Goal: Task Accomplishment & Management: Manage account settings

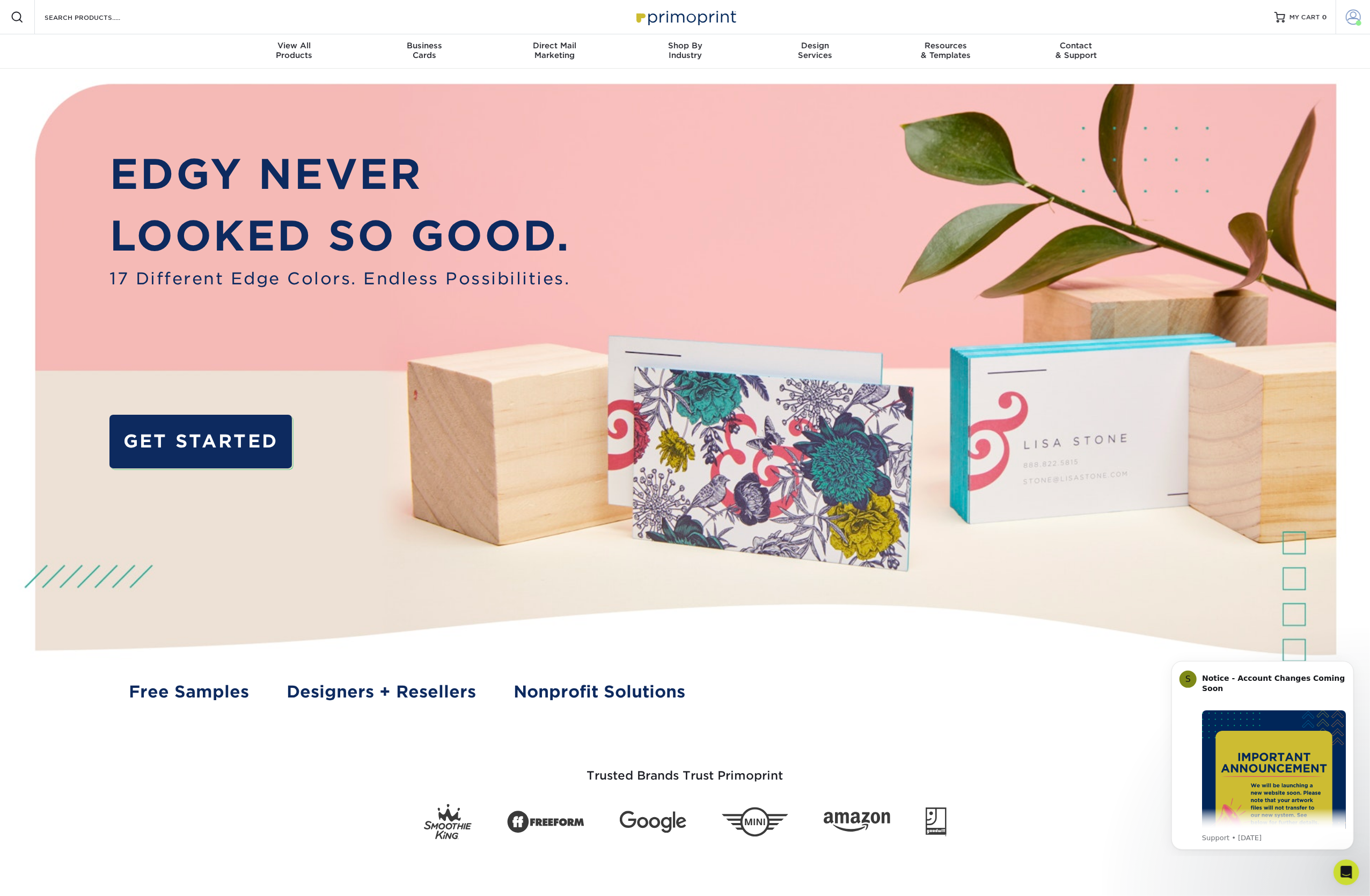
click at [1353, 16] on span at bounding box center [1353, 17] width 15 height 15
click at [1243, 126] on link "Invoices" at bounding box center [1290, 133] width 135 height 14
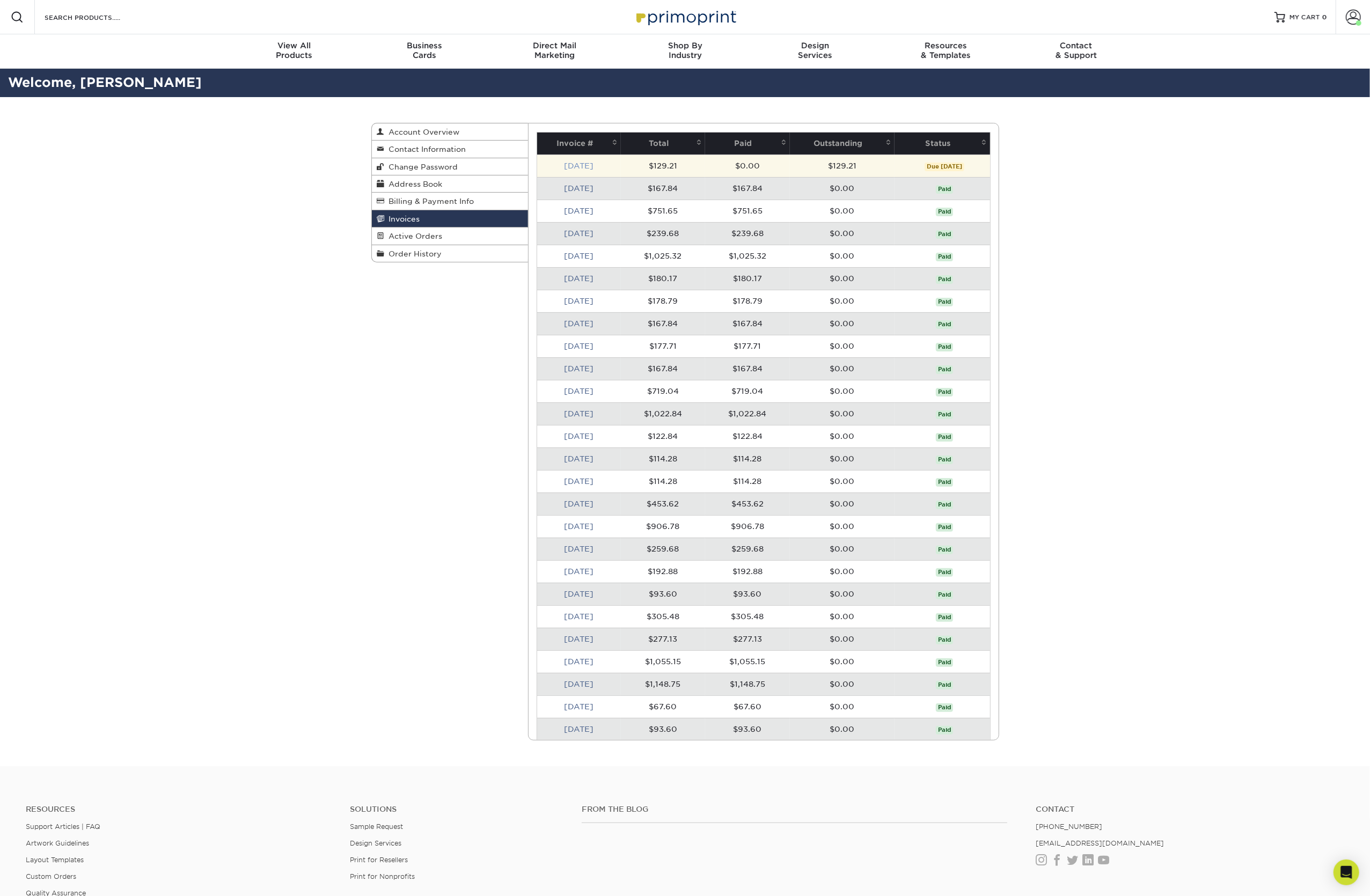
click at [589, 164] on link "Aug 2025" at bounding box center [578, 166] width 29 height 8
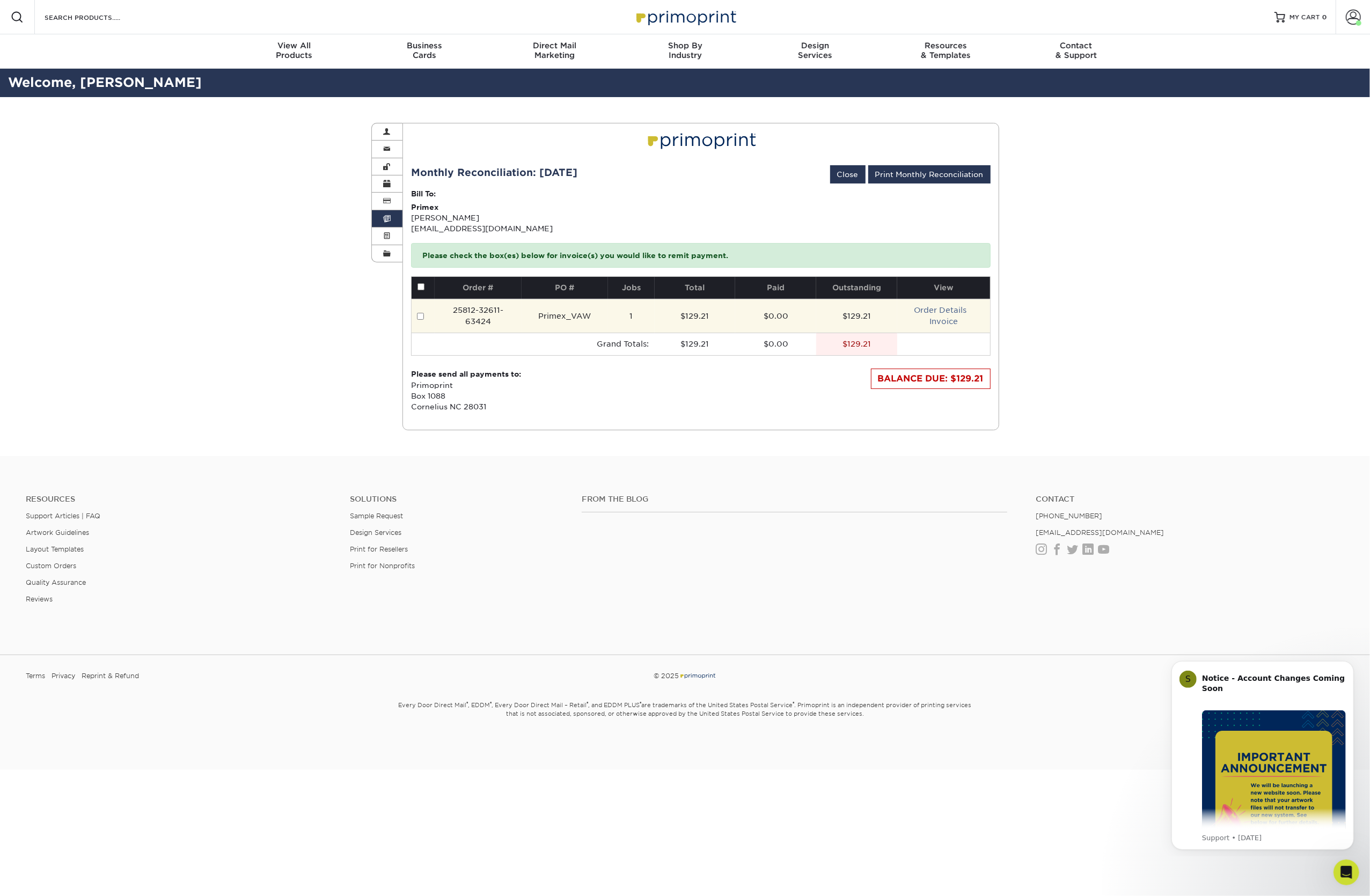
drag, startPoint x: 940, startPoint y: 318, endPoint x: 939, endPoint y: 299, distance: 19.0
click at [940, 318] on link "Invoice" at bounding box center [944, 321] width 28 height 8
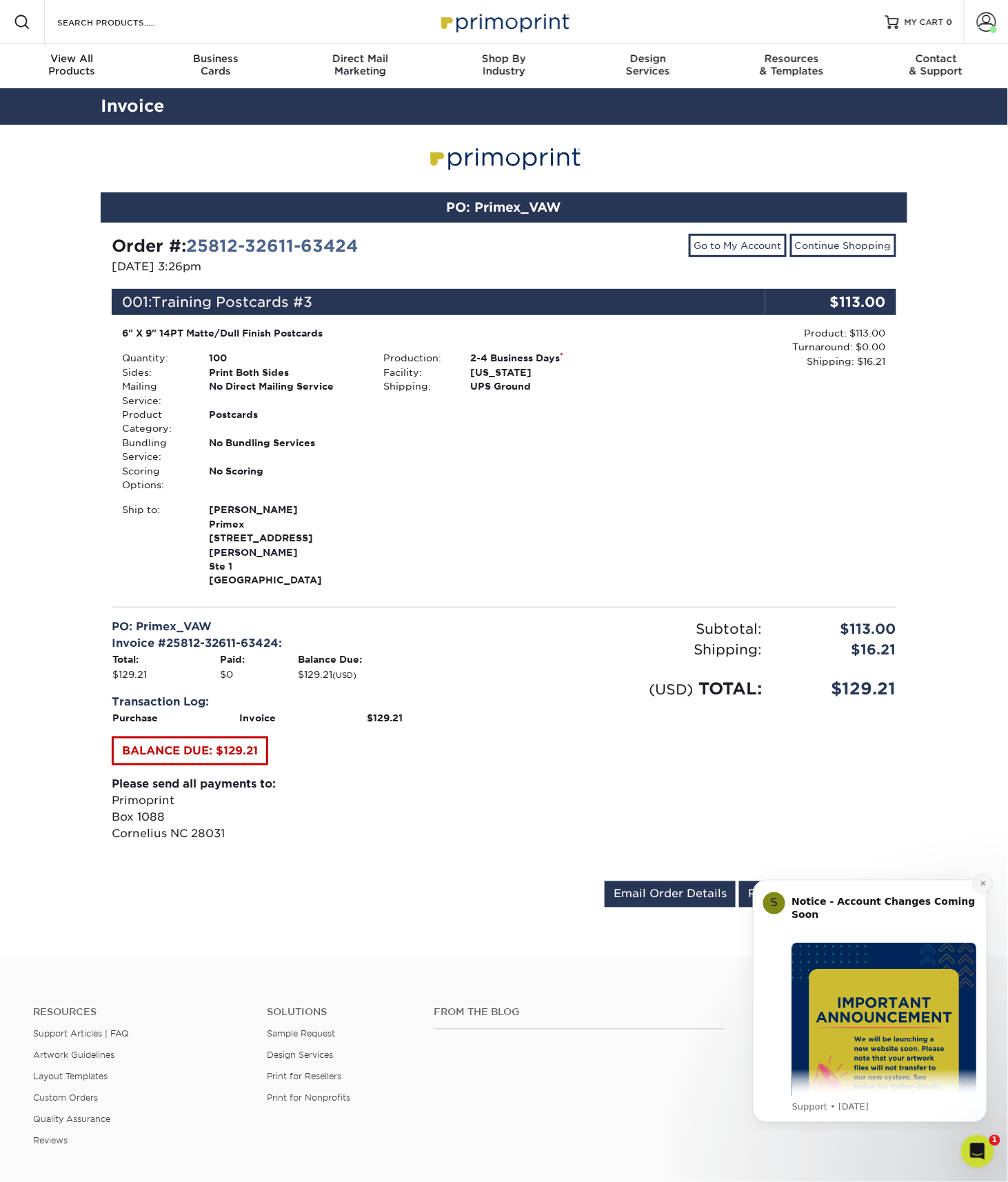
click at [983, 884] on icon "Dismiss notification" at bounding box center [982, 883] width 5 height 5
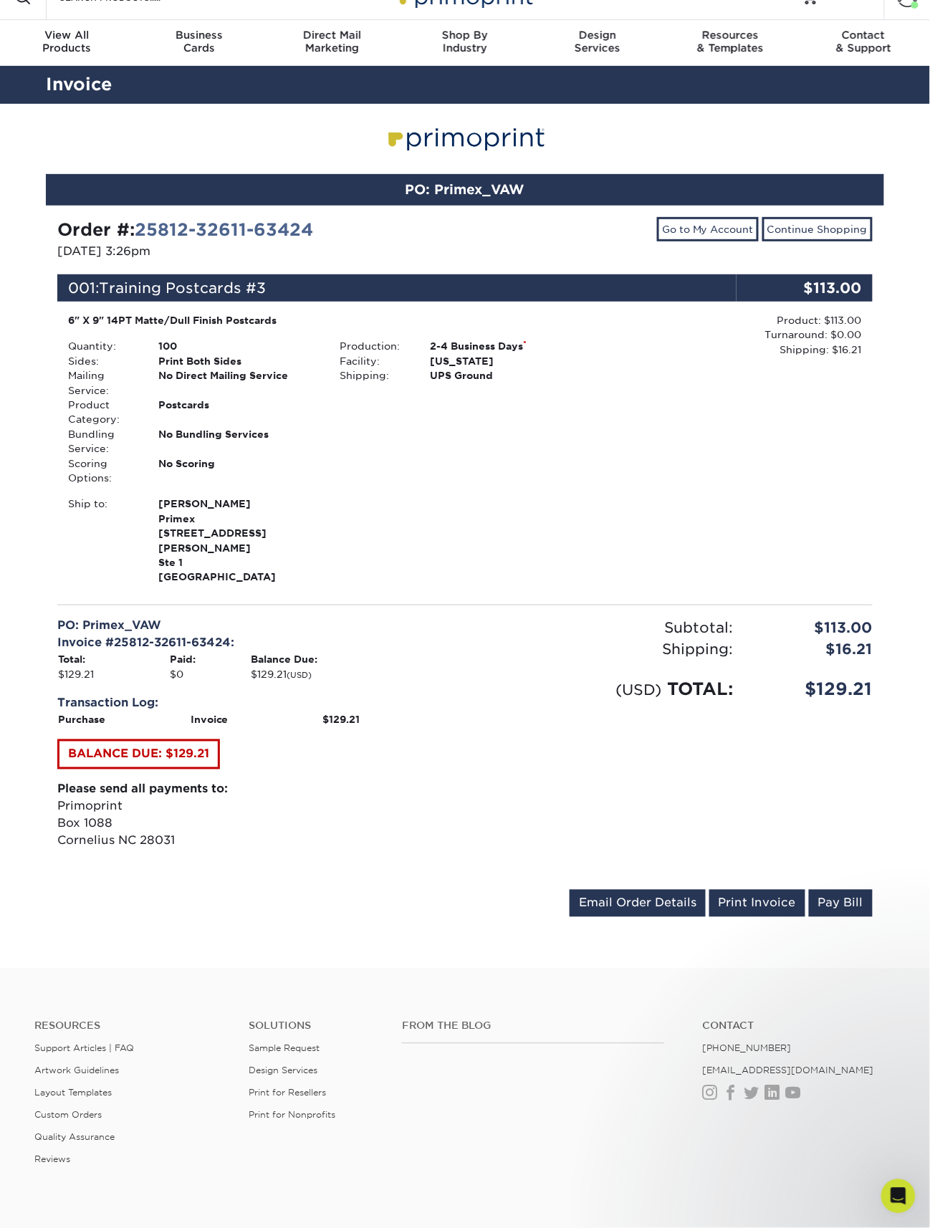
scroll to position [29, 0]
